Goal: Find specific page/section: Find specific page/section

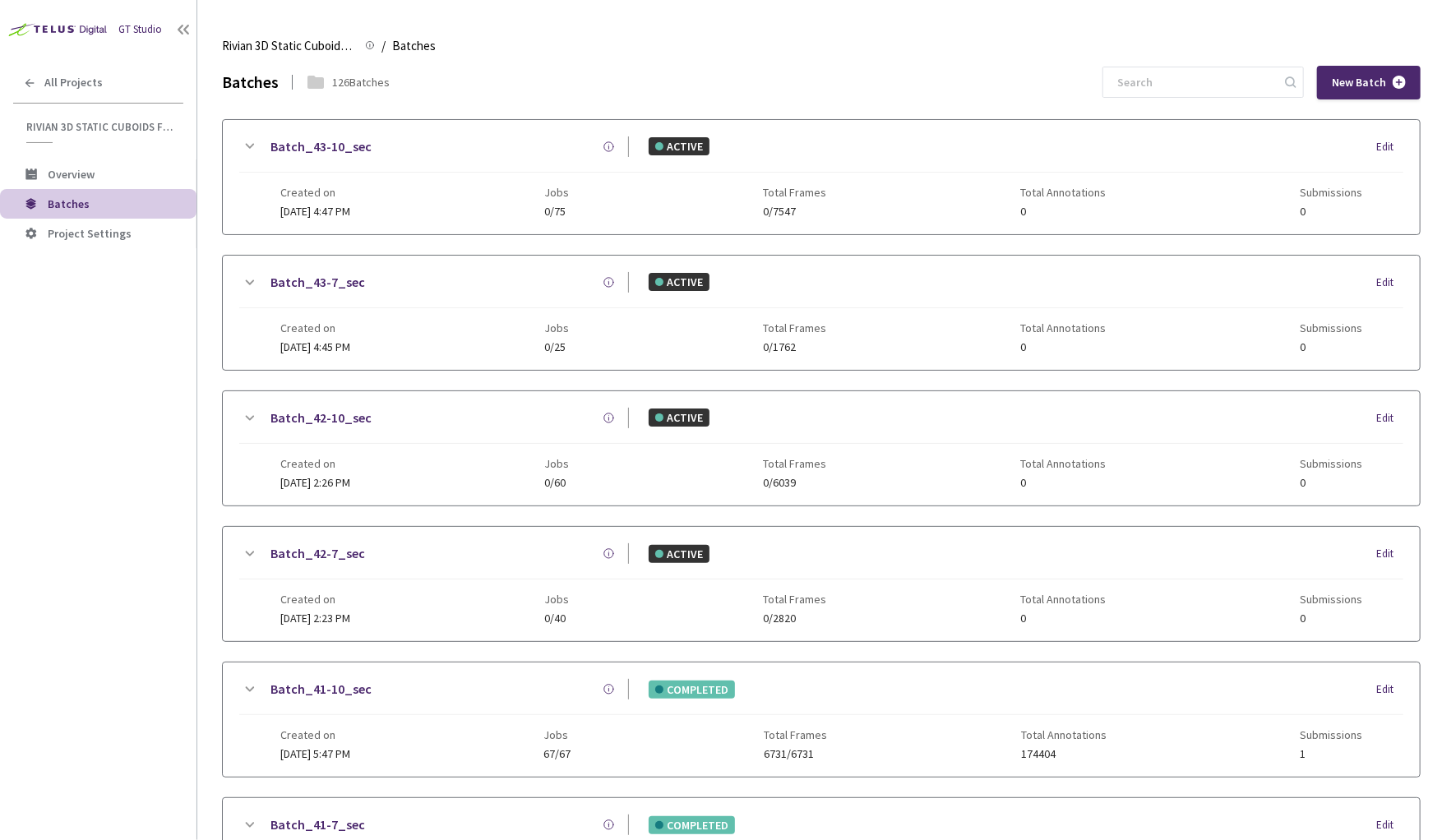
click at [156, 427] on div "GT Studio All Projects Rivian 3D Static Cuboids fixed[2024-25] Rivian 3D Static…" at bounding box center [98, 395] width 197 height 790
click at [169, 409] on div "GT Studio All Projects Rivian 3D Static Cuboids fixed[2024-25] Rivian 3D Static…" at bounding box center [98, 395] width 197 height 790
click at [170, 398] on div "GT Studio All Projects Rivian 3D Static Cuboids fixed[2024-25] Rivian 3D Static…" at bounding box center [98, 395] width 197 height 790
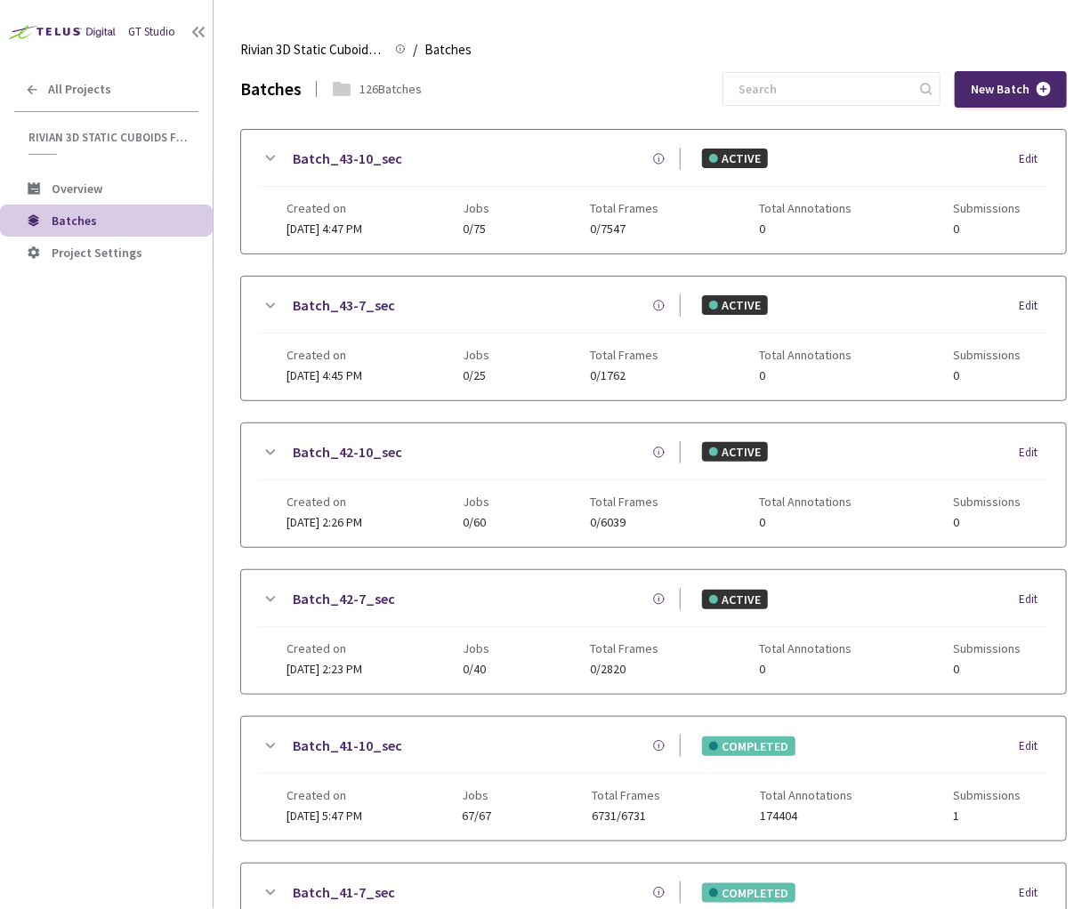
click at [147, 451] on div "GT Studio All Projects Rivian 3D Static Cuboids fixed[2024-25] Rivian 3D Static…" at bounding box center [106, 427] width 213 height 855
